Goal: Transaction & Acquisition: Purchase product/service

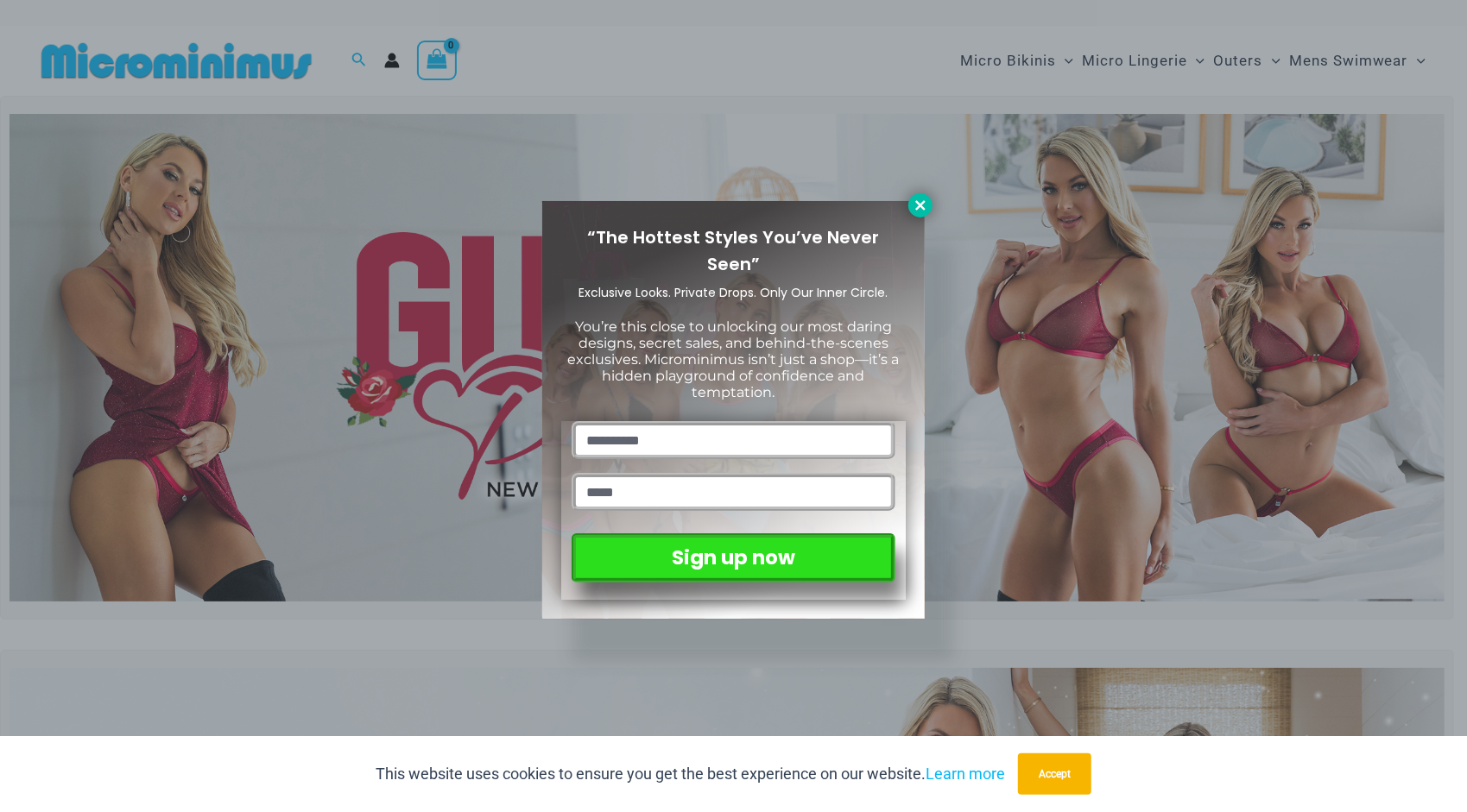
click at [924, 200] on icon at bounding box center [920, 205] width 15 height 15
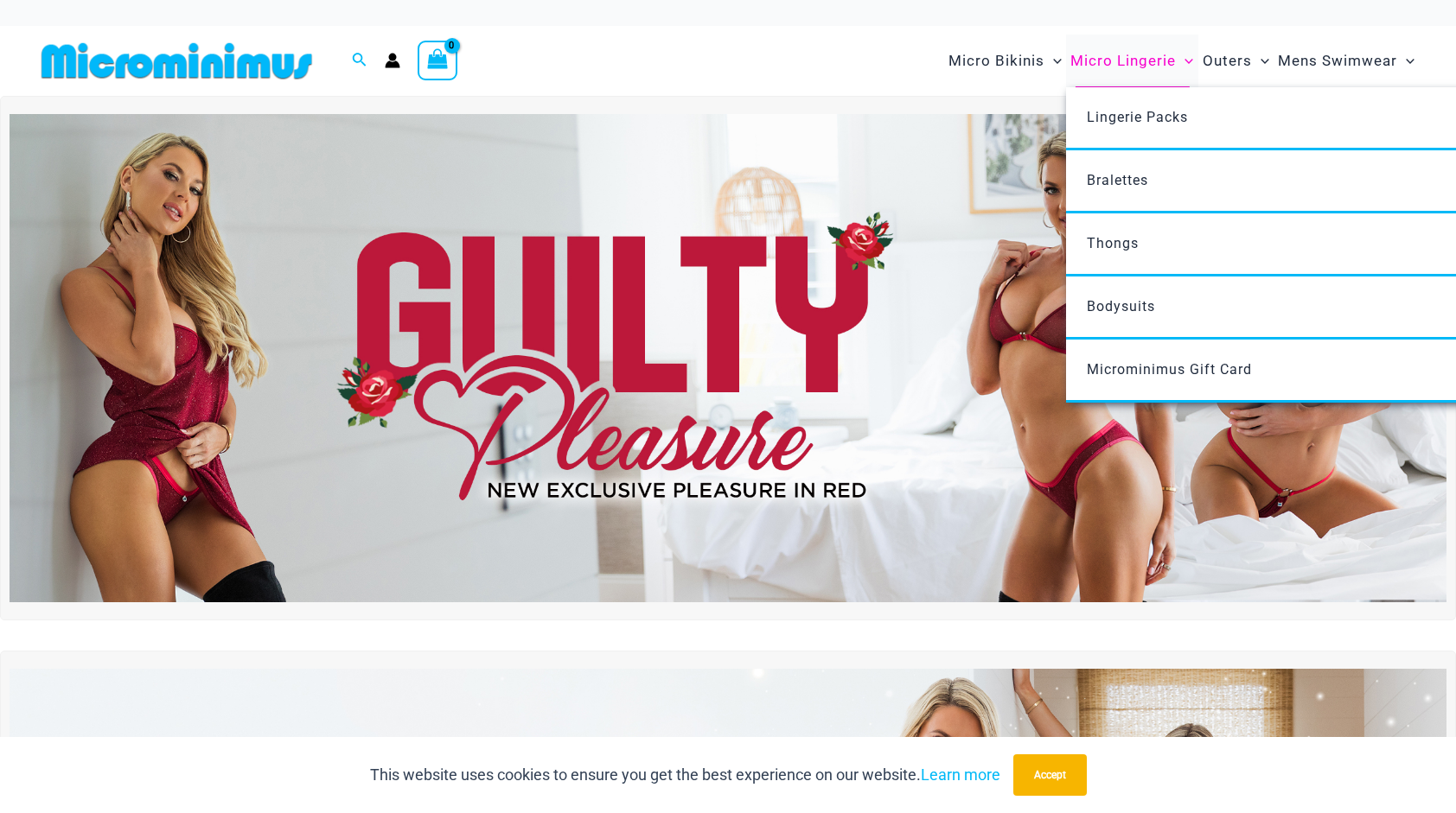
click at [1151, 59] on span "Micro Lingerie" at bounding box center [1123, 61] width 106 height 44
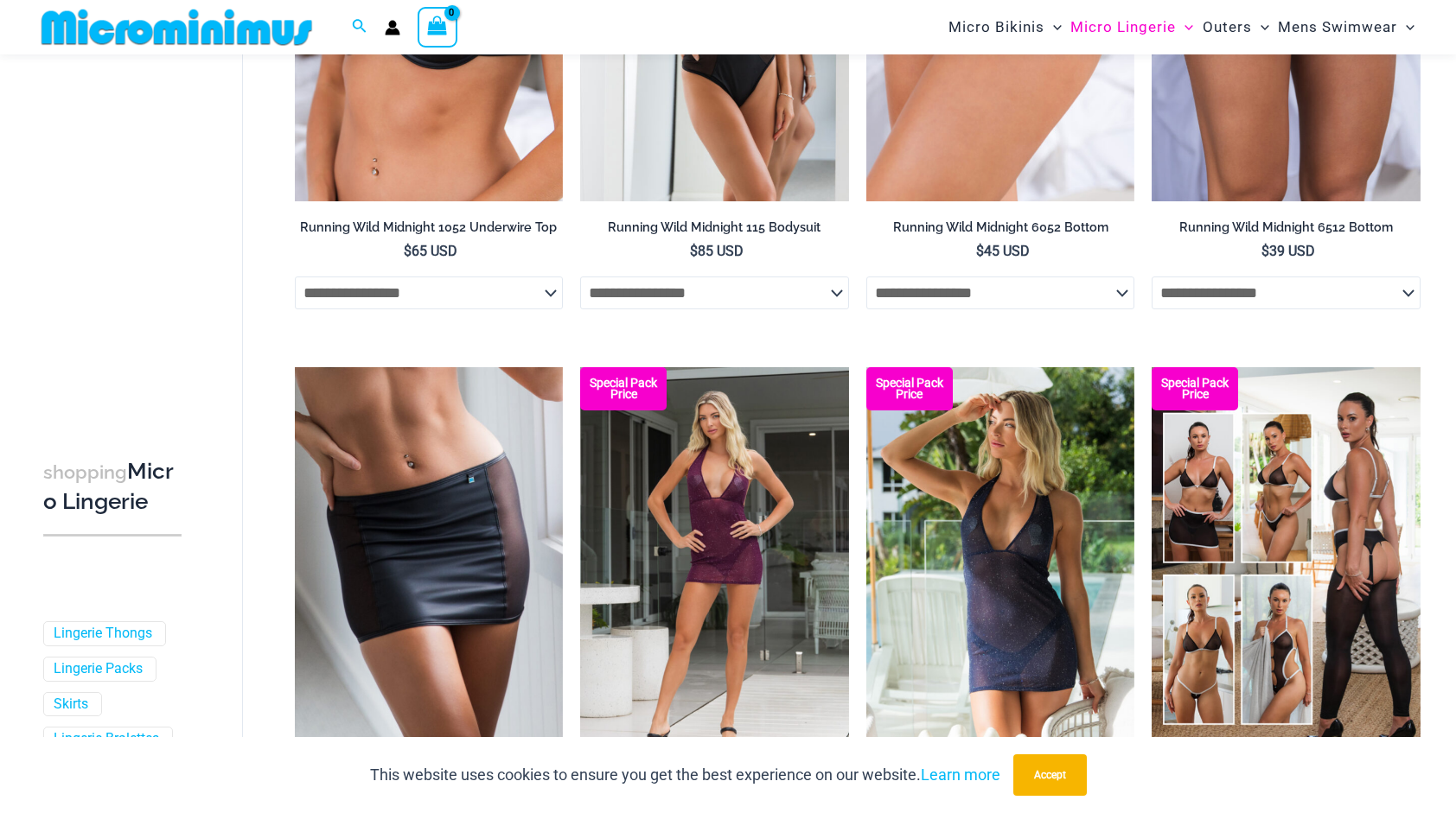
scroll to position [2194, 0]
